Goal: Check status: Check status

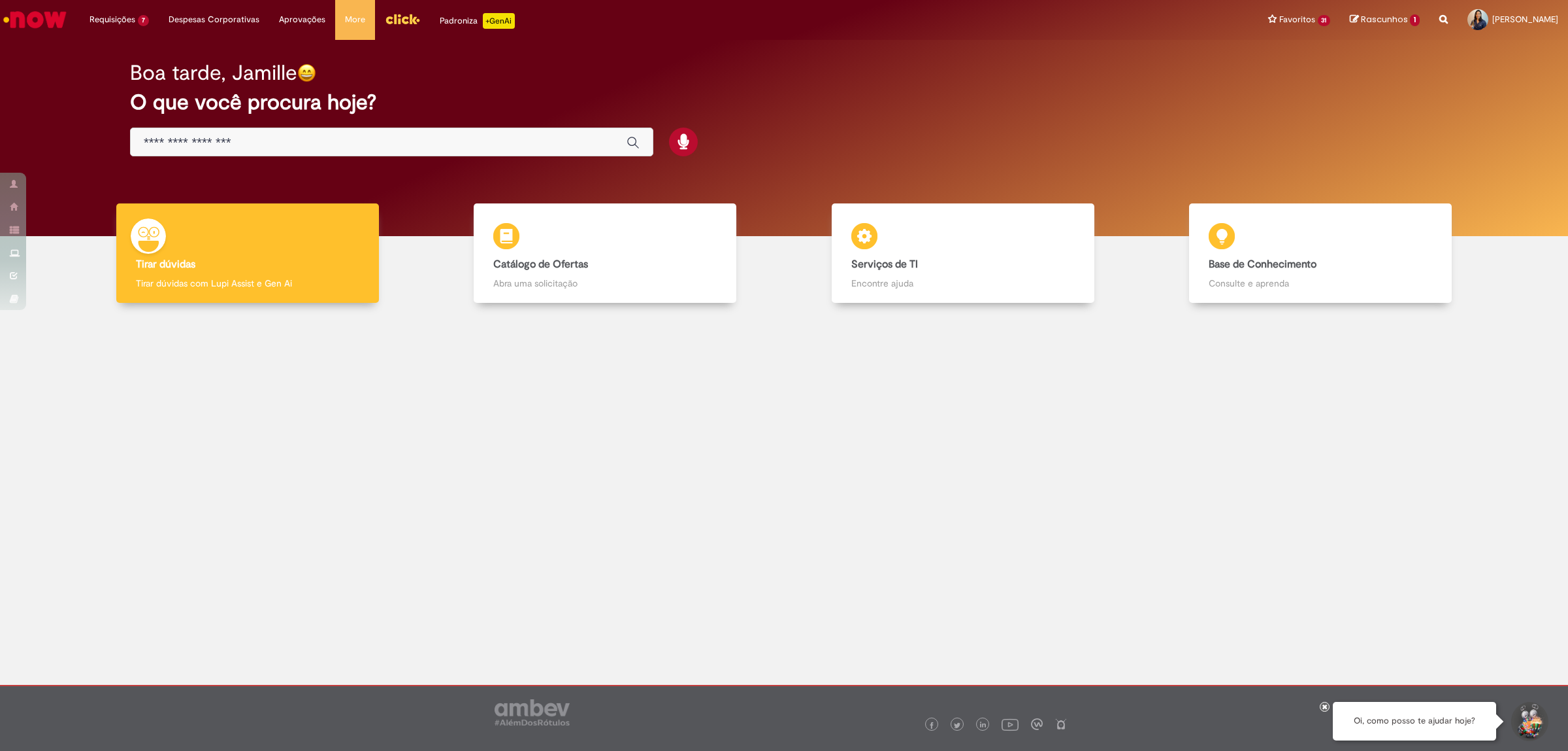
click at [417, 139] on input "Basta digitar aqui" at bounding box center [379, 143] width 470 height 15
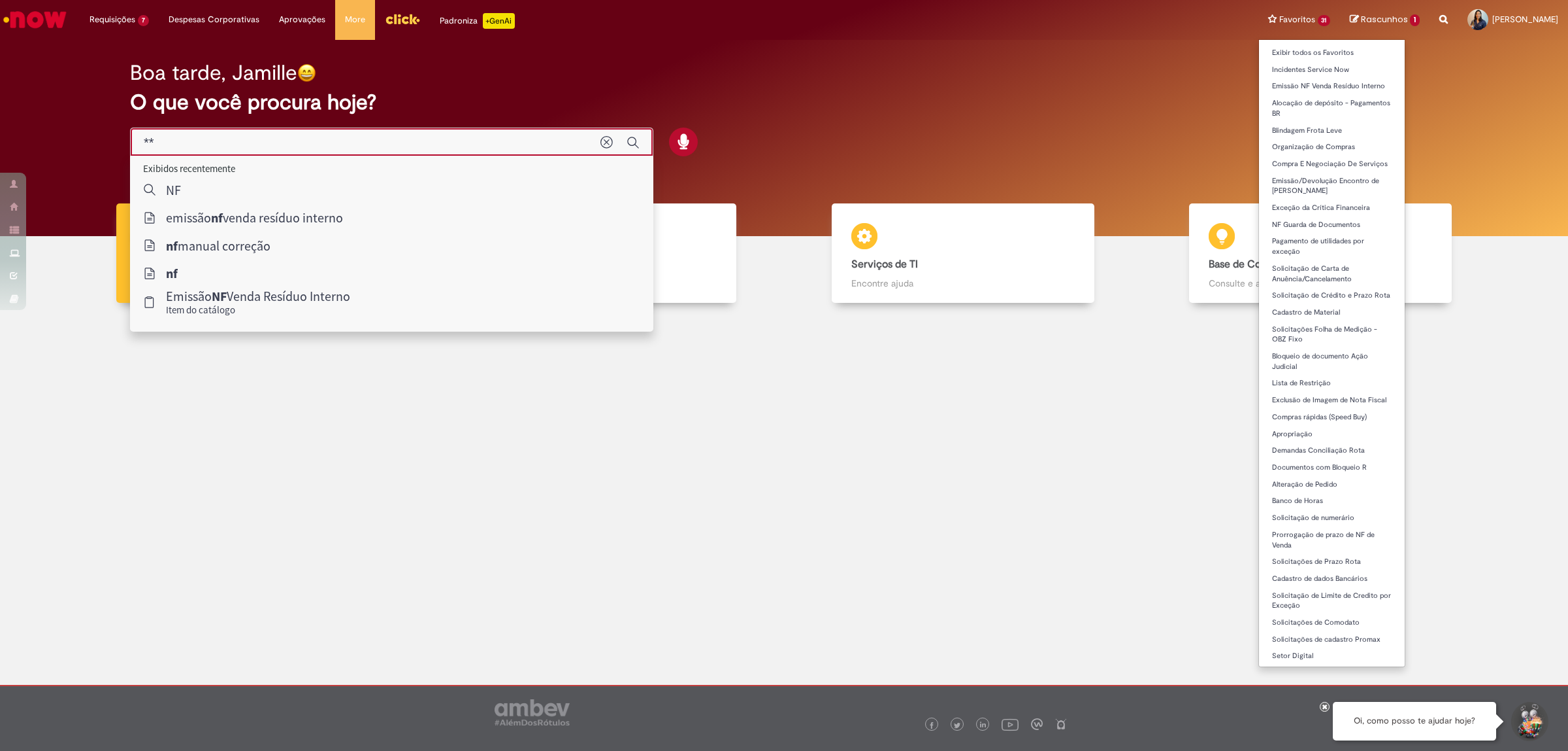
type input "**"
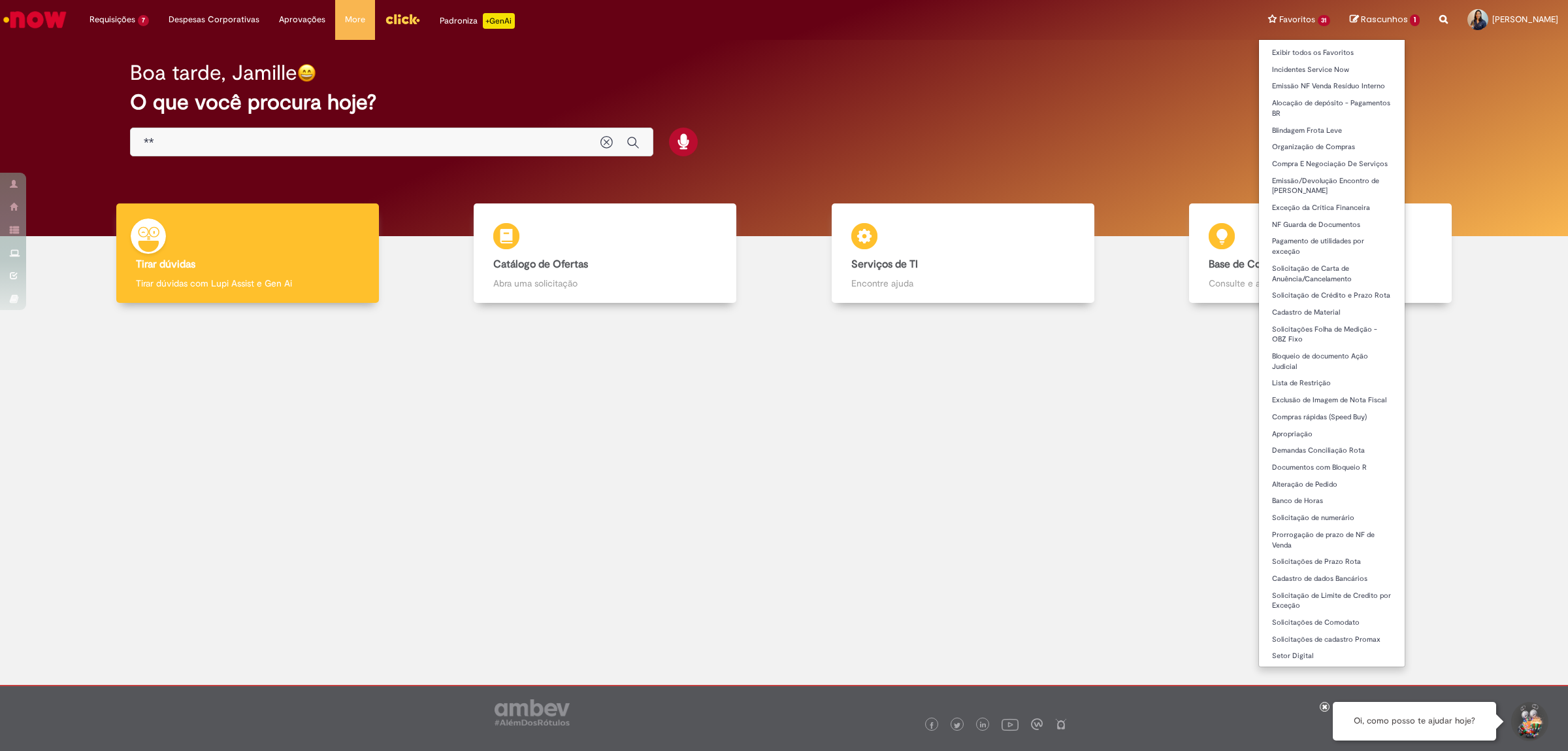
click at [1295, 13] on li "Favoritos 31 Exibir todos os Favoritos Incidentes Service Now Emissão NF Venda …" at bounding box center [1299, 19] width 82 height 39
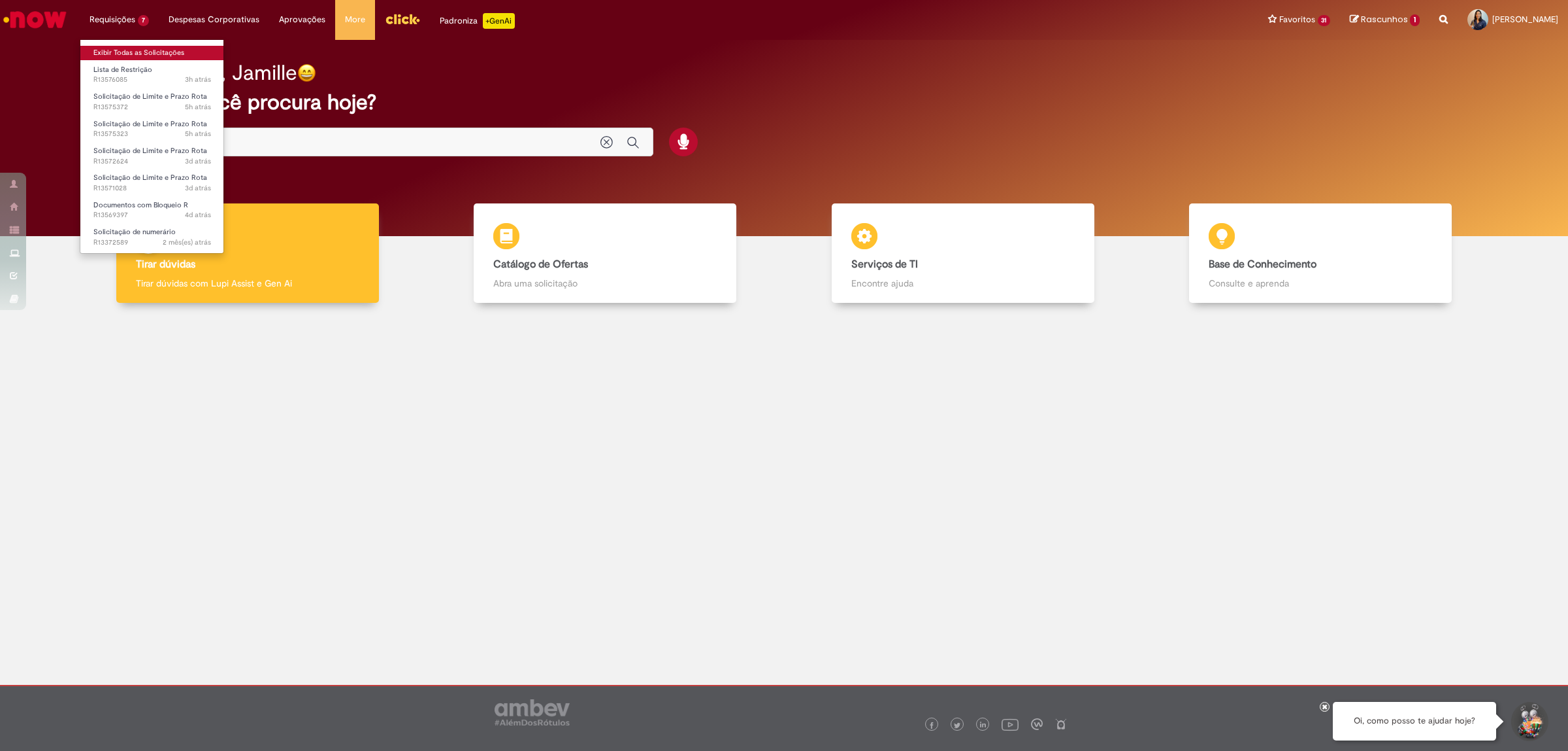
click at [152, 53] on link "Exibir Todas as Solicitações" at bounding box center [152, 53] width 144 height 14
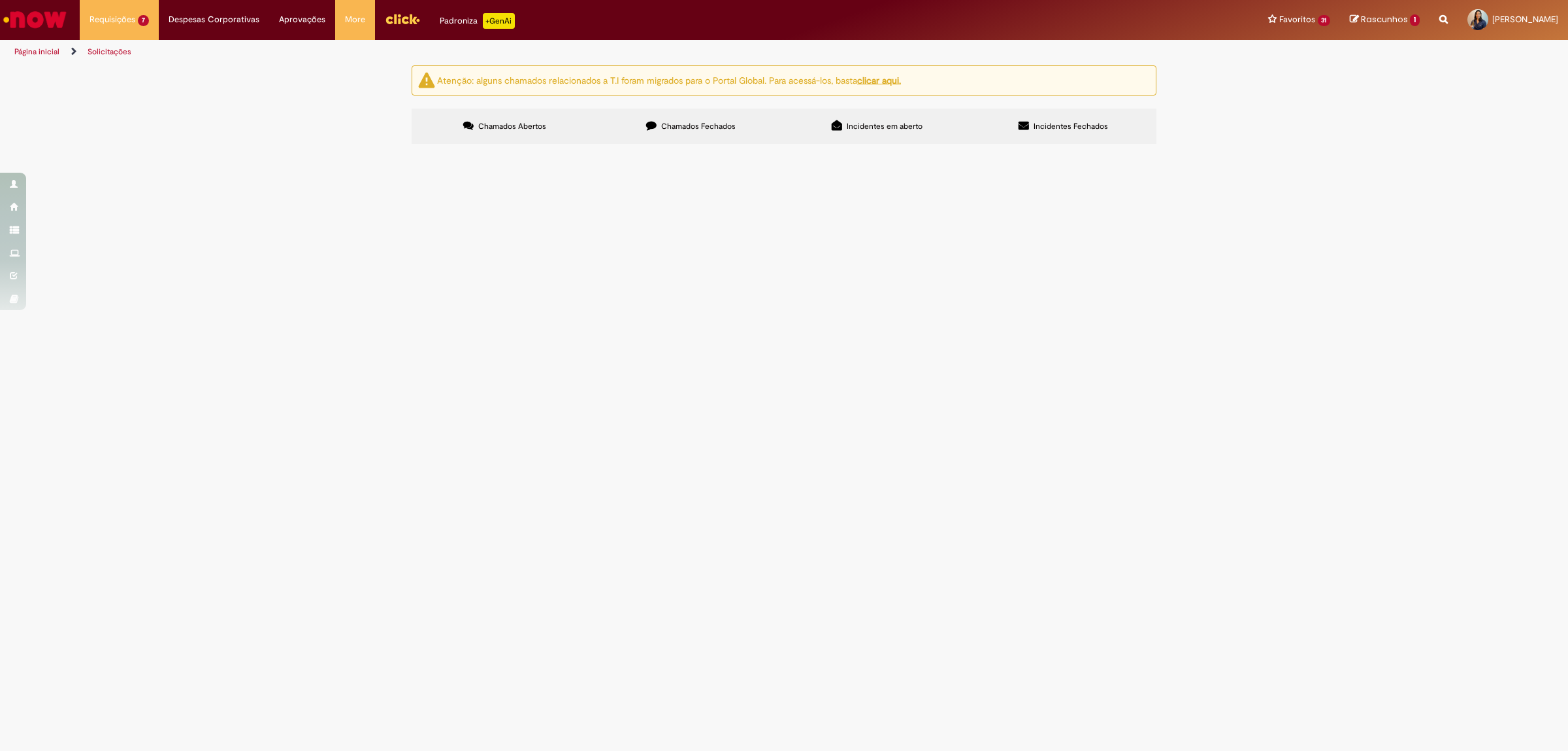
click at [671, 131] on span "Chamados Fechados" at bounding box center [699, 126] width 75 height 10
click at [0, 0] on link at bounding box center [0, 0] width 0 height 0
click at [0, 0] on icon at bounding box center [0, 0] width 0 height 0
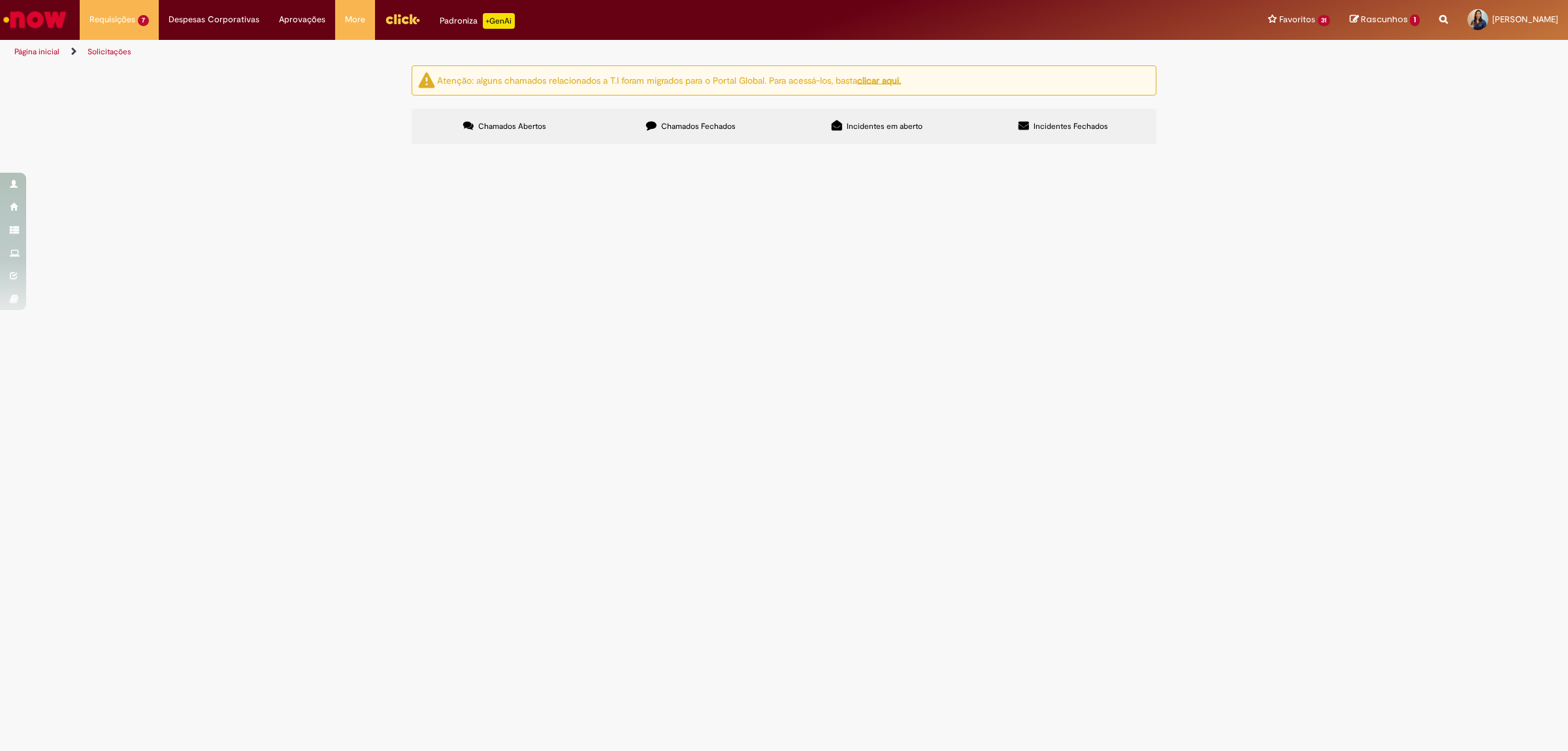
scroll to position [264, 0]
click at [0, 0] on link at bounding box center [0, 0] width 0 height 0
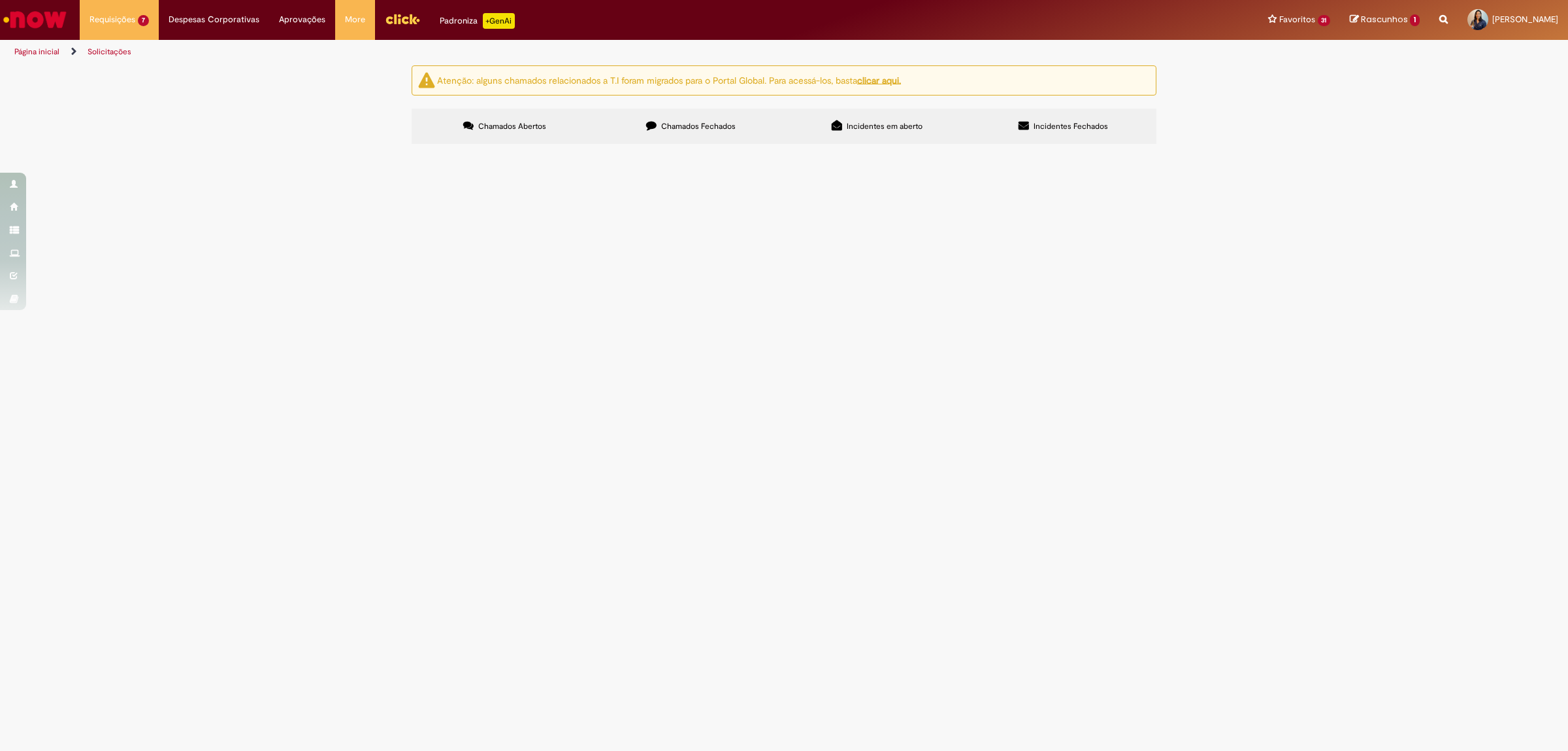
click at [0, 0] on icon at bounding box center [0, 0] width 0 height 0
click at [0, 0] on link at bounding box center [0, 0] width 0 height 0
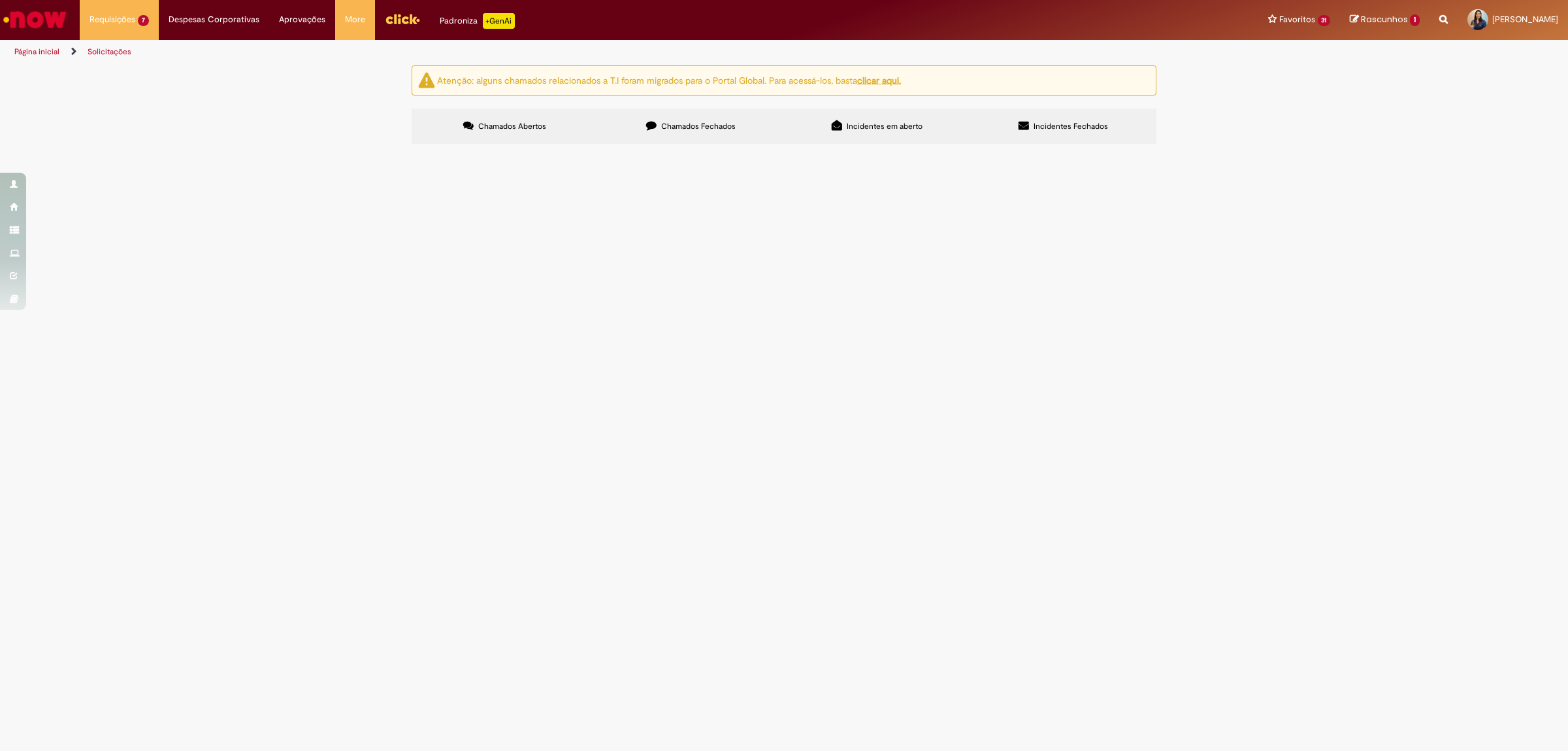
scroll to position [287, 0]
click at [0, 0] on link at bounding box center [0, 0] width 0 height 0
click at [0, 0] on icon at bounding box center [0, 0] width 0 height 0
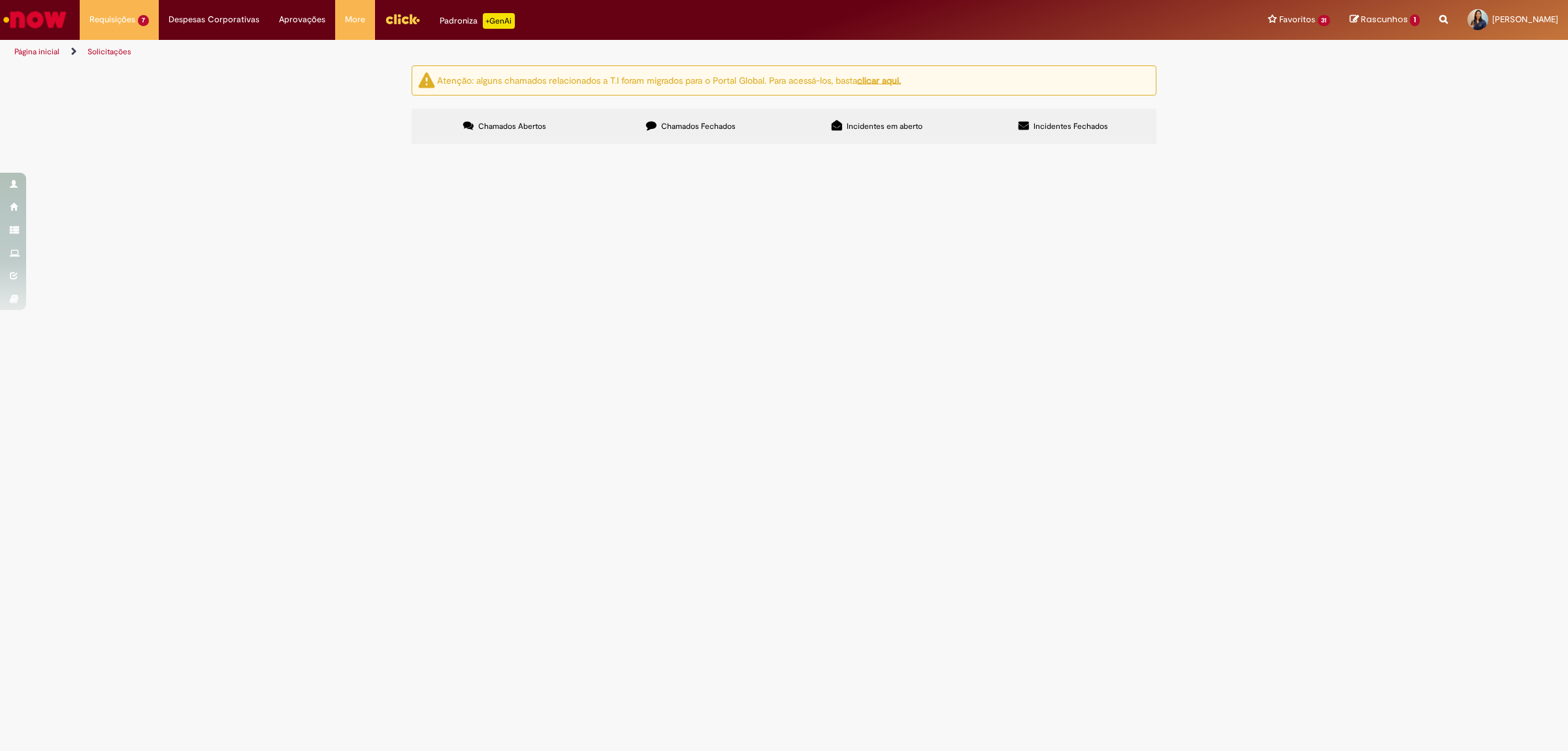
click at [0, 0] on icon at bounding box center [0, 0] width 0 height 0
click at [0, 0] on link at bounding box center [0, 0] width 0 height 0
click at [0, 0] on icon at bounding box center [0, 0] width 0 height 0
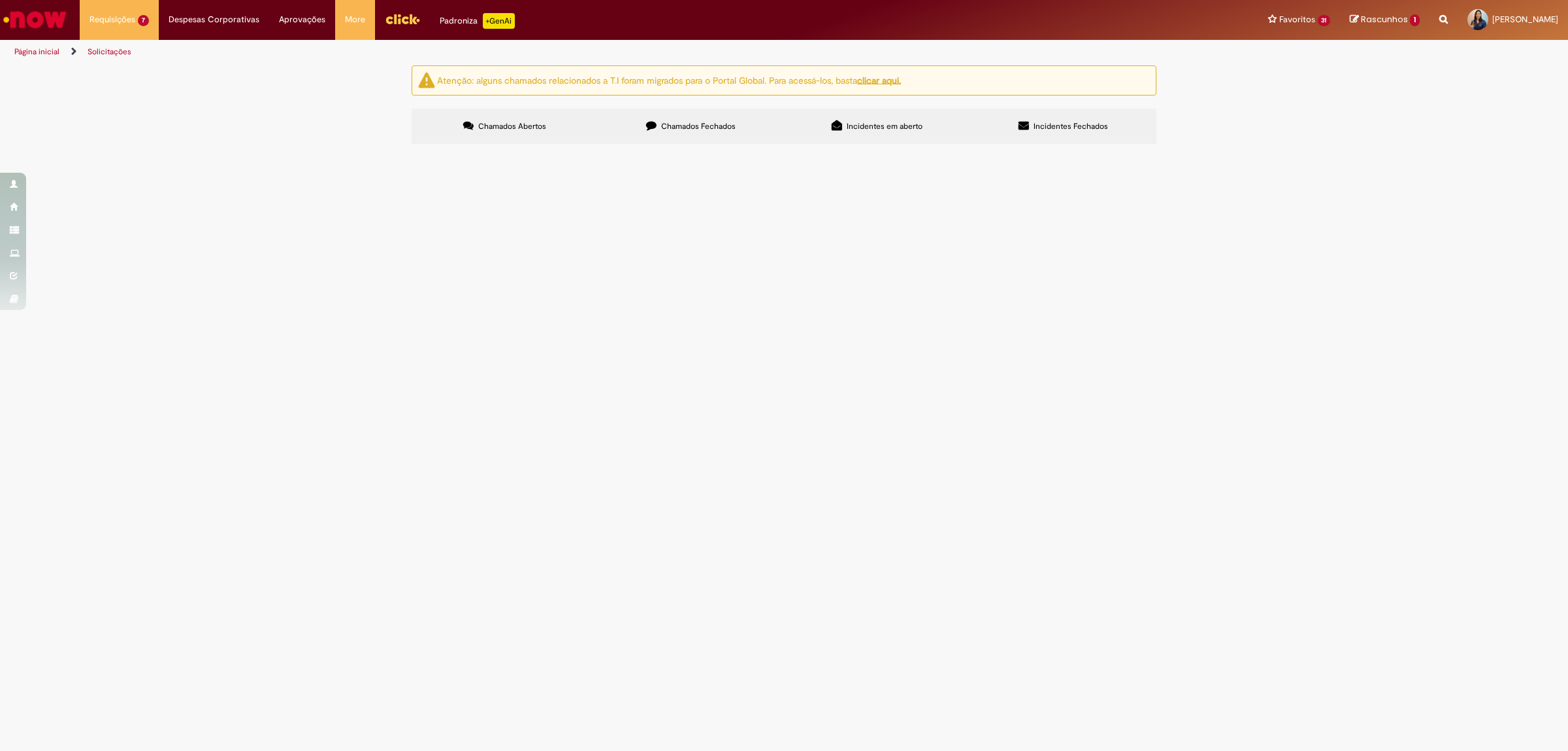
scroll to position [276, 0]
click at [0, 0] on icon at bounding box center [0, 0] width 0 height 0
click at [0, 0] on span "NF Manual Correção" at bounding box center [0, 0] width 0 height 0
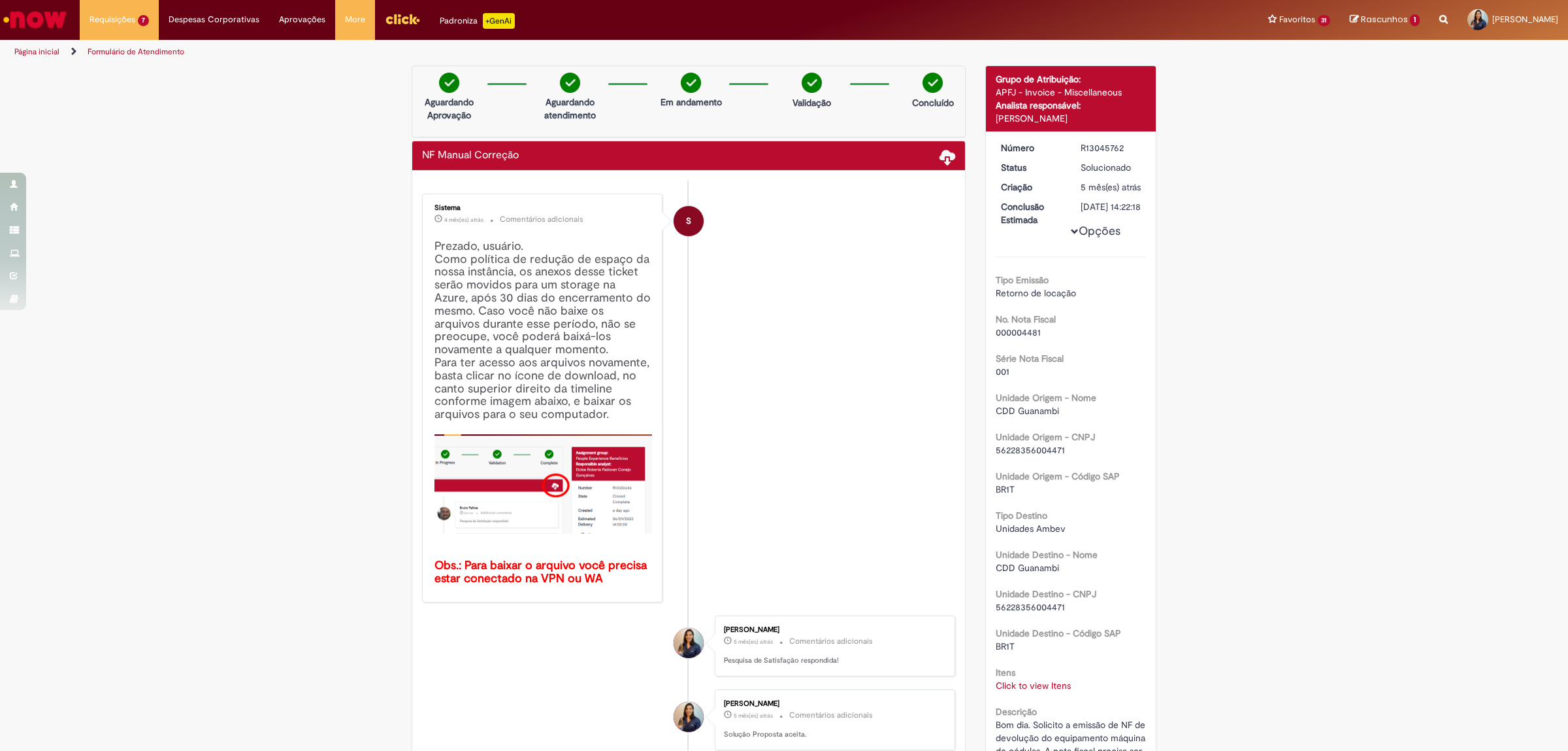
click at [422, 151] on h2 "NF Manual Correção" at bounding box center [470, 155] width 97 height 12
drag, startPoint x: 416, startPoint y: 151, endPoint x: 513, endPoint y: 159, distance: 97.3
click at [513, 159] on div "NF Manual Correção" at bounding box center [688, 156] width 533 height 16
copy h2 "NF Manual Correção"
click at [37, 14] on img "Ir para a Homepage" at bounding box center [35, 19] width 68 height 26
